Goal: Task Accomplishment & Management: Manage account settings

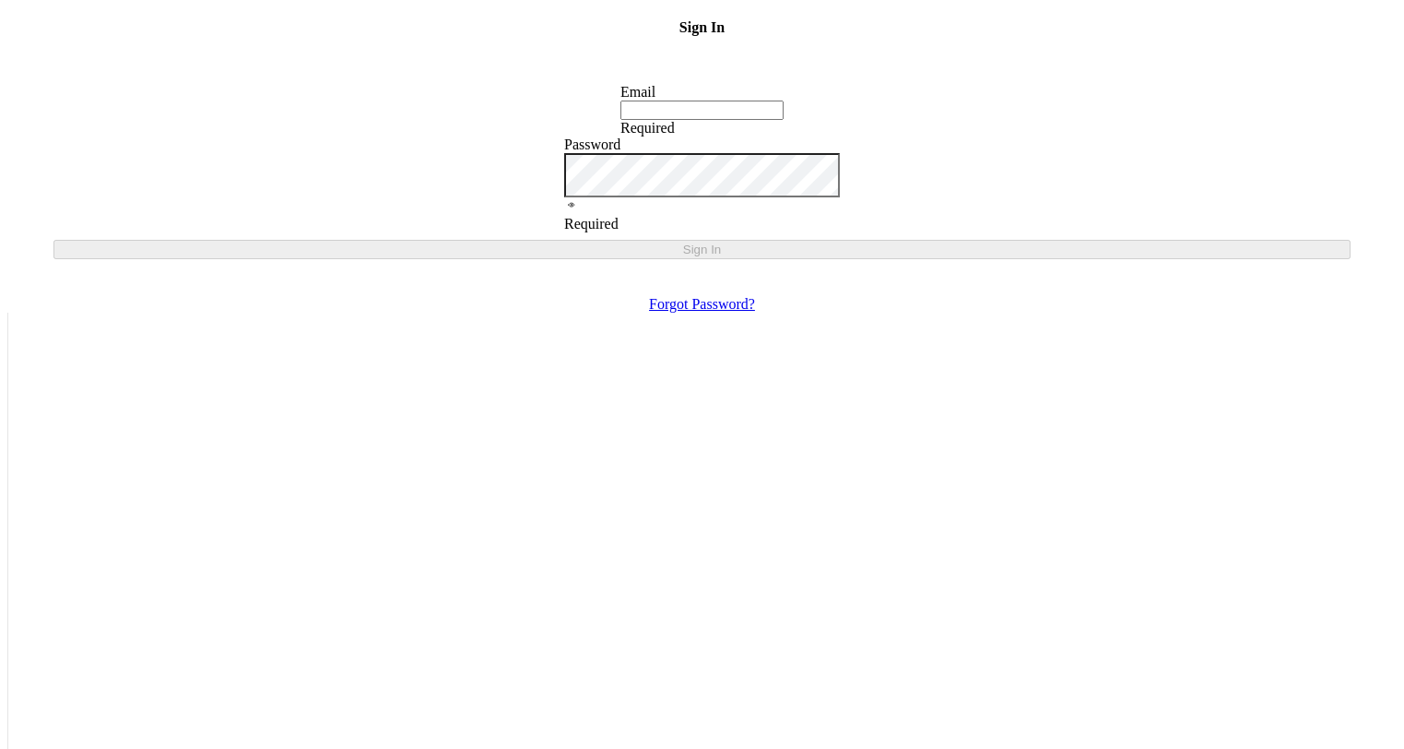
type input "[EMAIL_ADDRESS][DOMAIN_NAME]"
click at [579, 212] on icon at bounding box center [571, 204] width 15 height 15
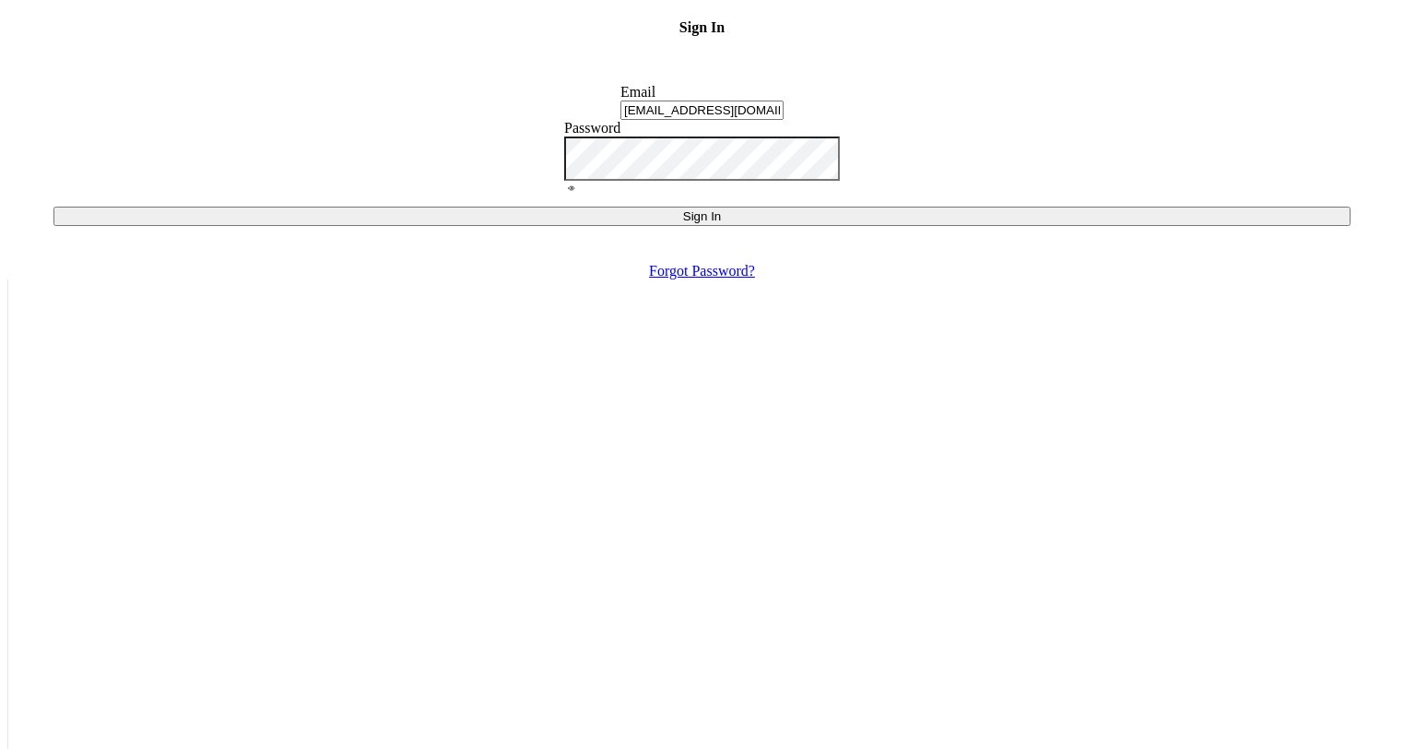
click at [572, 189] on icon at bounding box center [572, 188] width 2 height 2
